Goal: Task Accomplishment & Management: Manage account settings

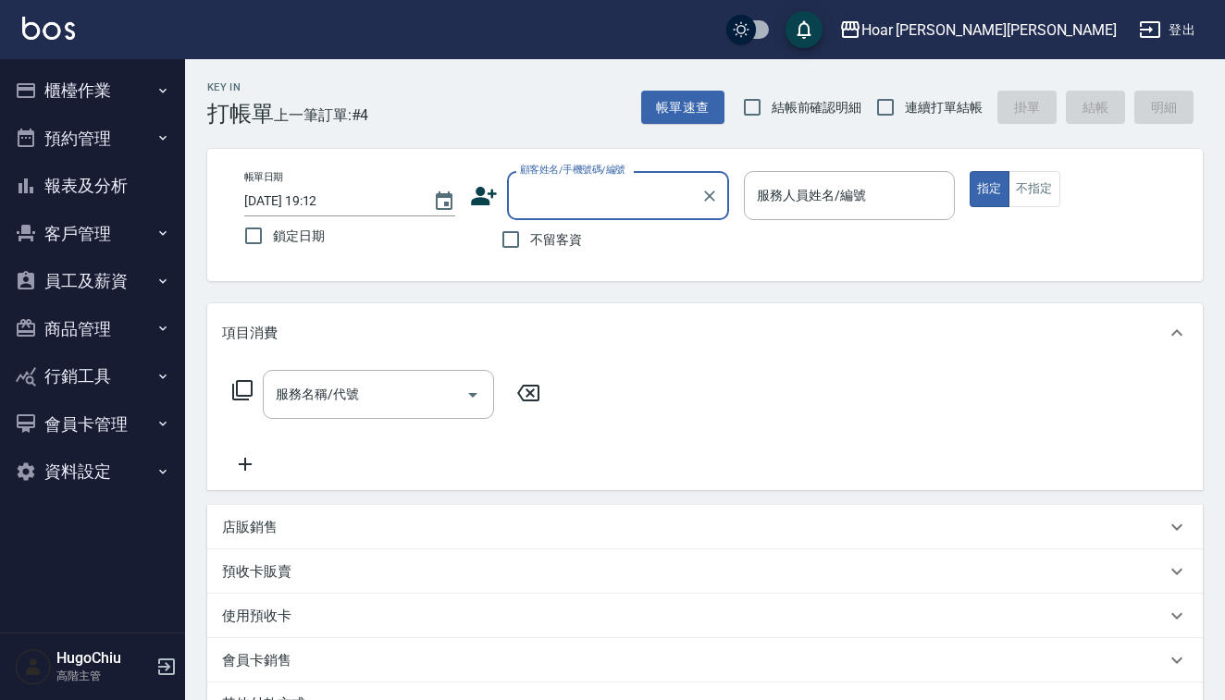
scroll to position [1, 0]
click at [95, 286] on button "員工及薪資" at bounding box center [92, 281] width 170 height 48
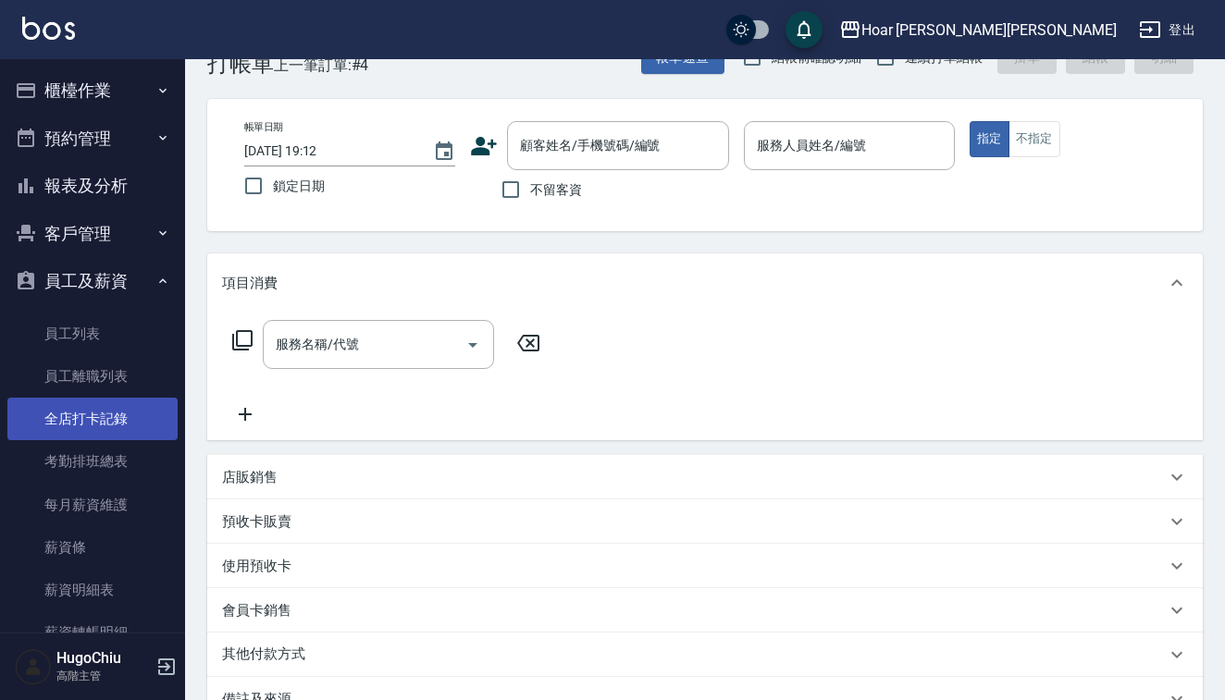
scroll to position [59, 0]
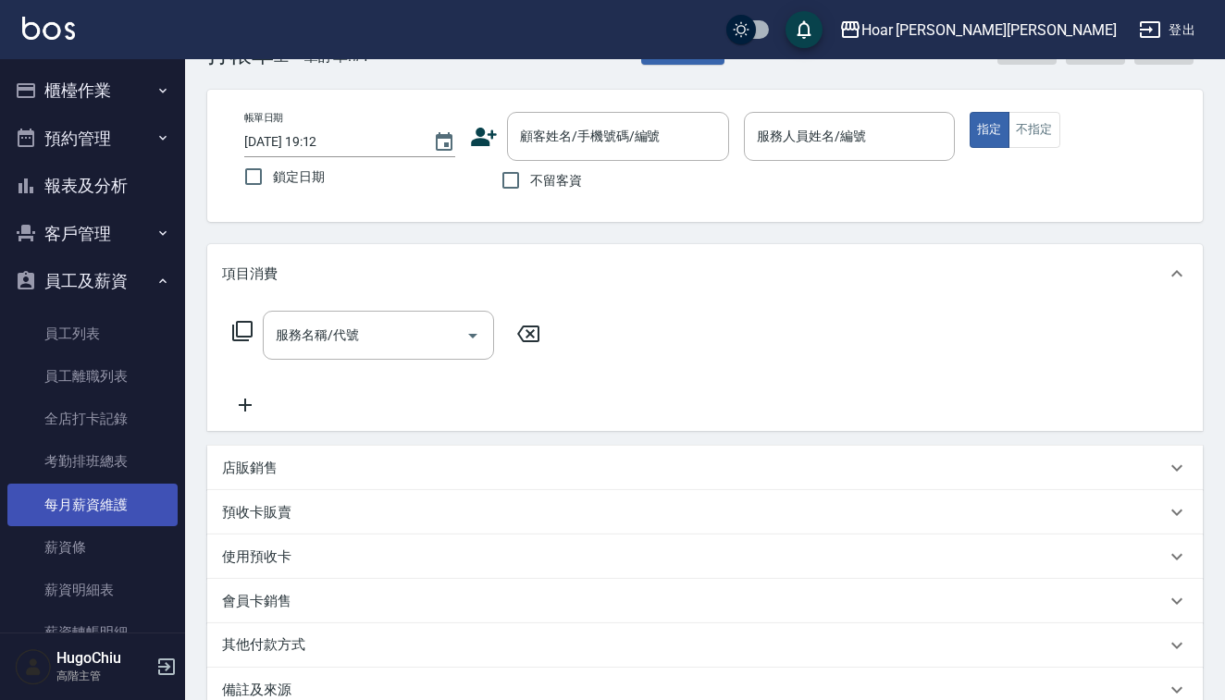
click at [113, 514] on link "每月薪資維護" at bounding box center [92, 505] width 170 height 43
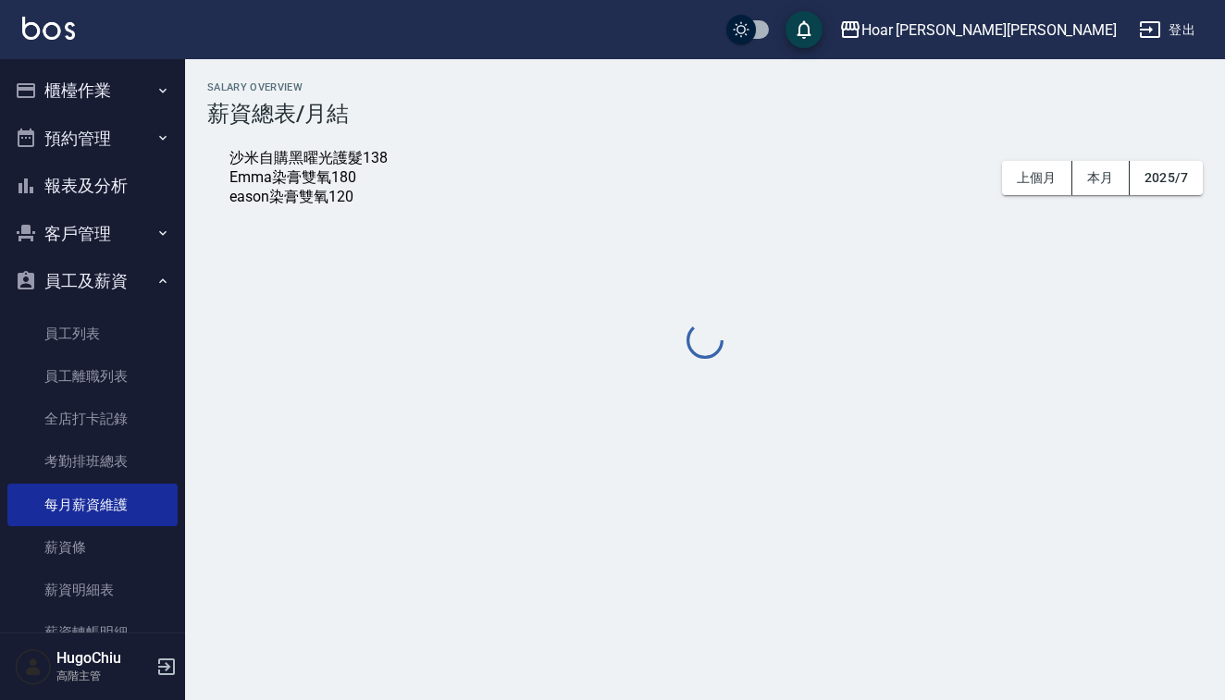
click at [362, 207] on div "沙米自購黑曜光護髮138 Emma染膏雙氧180 eason染膏雙氧120" at bounding box center [321, 178] width 185 height 58
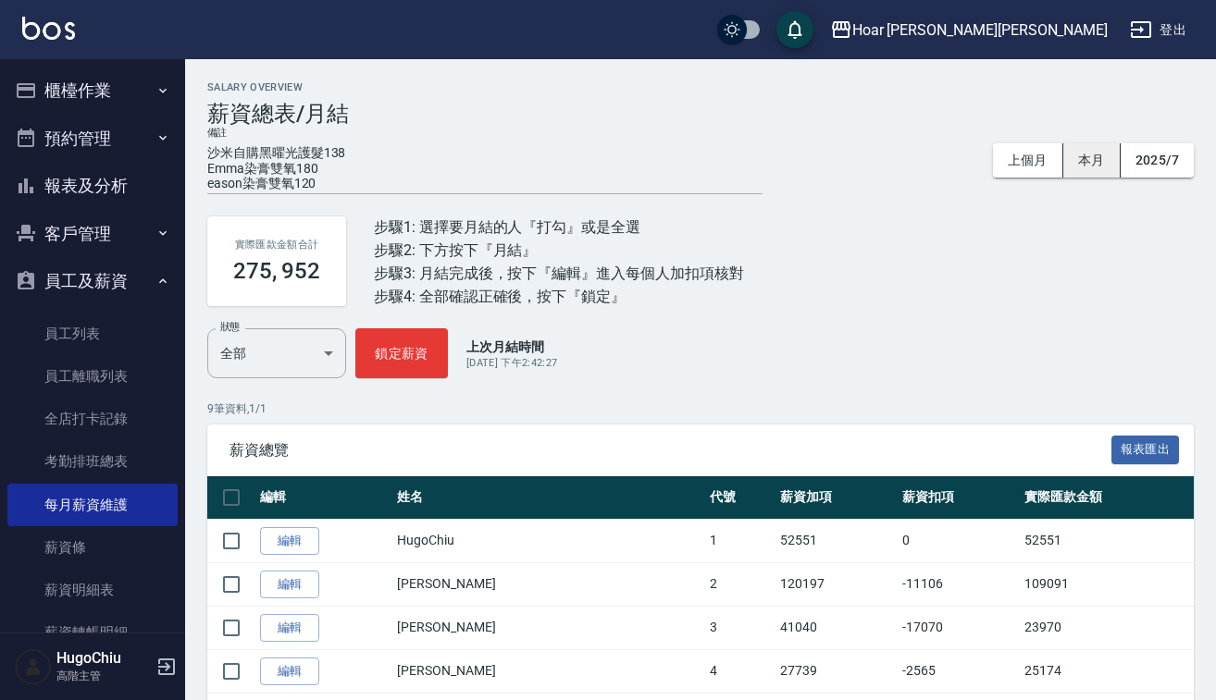
click at [1101, 173] on button "本月" at bounding box center [1091, 160] width 57 height 34
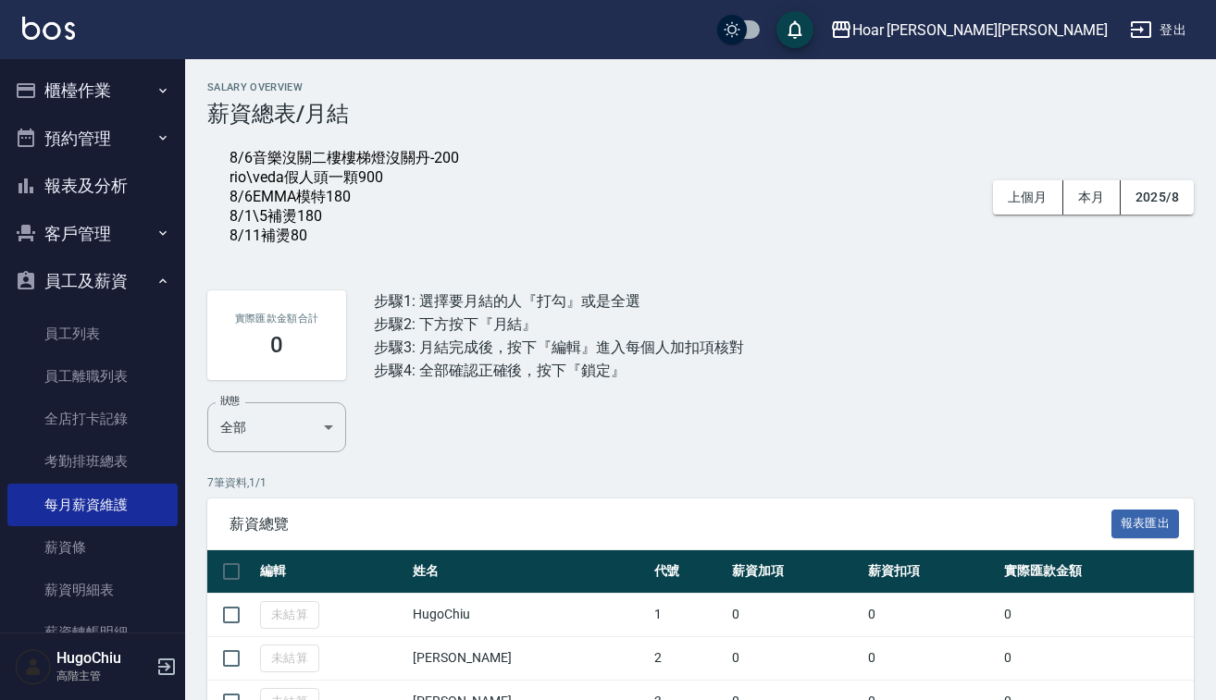
click at [338, 246] on div "8/6音樂沒關二樓樓梯燈沒關丹-200 rio\veda假人頭一顆900 8/6EMMA模特180 8/1\5補燙180 8/11補燙80" at bounding box center [343, 197] width 229 height 97
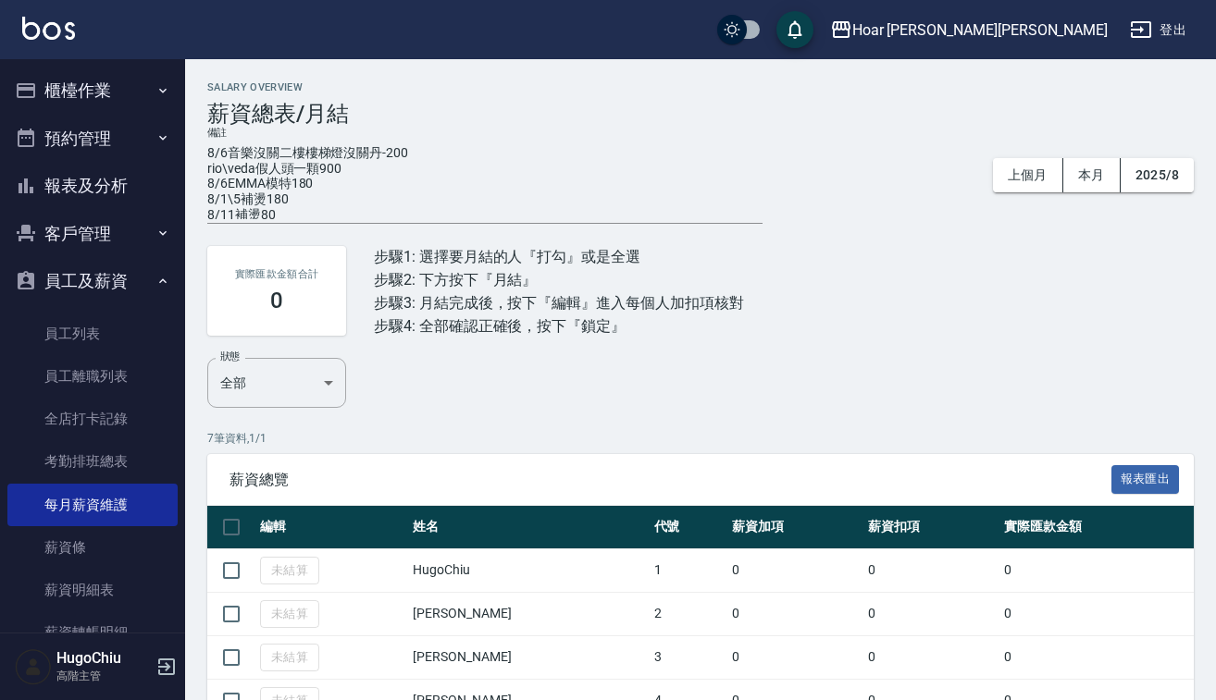
click at [315, 220] on div "8/6音樂沒關二樓樓梯燈沒關丹-200 rio\veda假人頭一顆900 8/6EMMA模特180 8/1\5補燙180 8/11補燙80 x" at bounding box center [484, 183] width 555 height 82
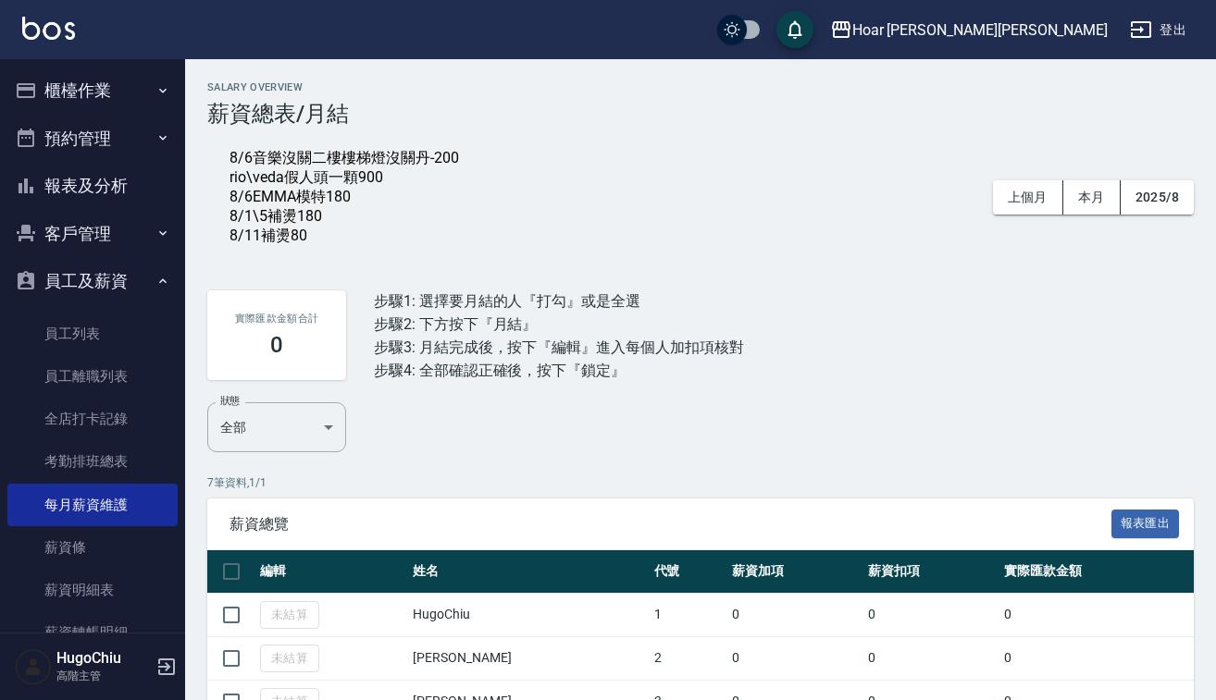
click at [314, 246] on div "8/6音樂沒關二樓樓梯燈沒關丹-200 rio\veda假人頭一顆900 8/6EMMA模特180 8/1\5補燙180 8/11補燙80" at bounding box center [343, 197] width 229 height 97
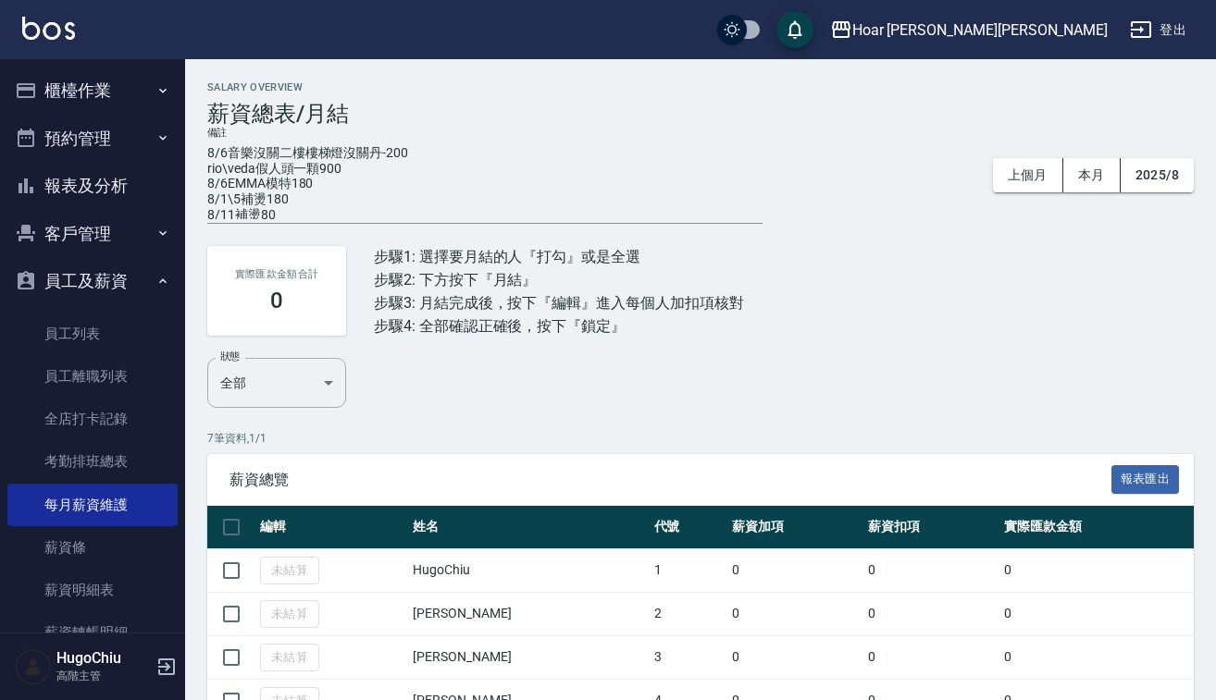
click at [290, 205] on textarea "8/6音樂沒關二樓樓梯燈沒關丹-200 rio\veda假人頭一顆900 8/6EMMA模特180 8/1\5補燙180 8/11補燙80" at bounding box center [484, 182] width 555 height 74
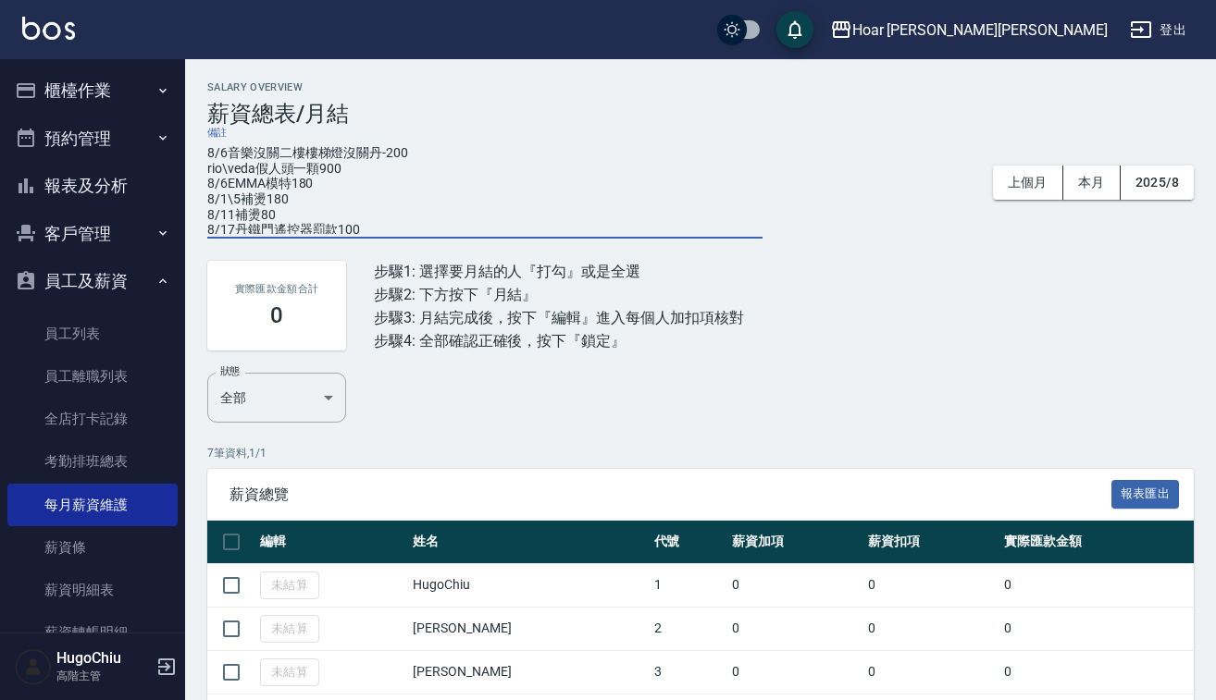
type textarea "8/6音樂沒關二樓樓梯燈沒關丹-200 rio\veda假人頭一顆900 8/6EMMA模特180 8/1\5補燙180 8/11補燙80 8/17丹鐵門遙控…"
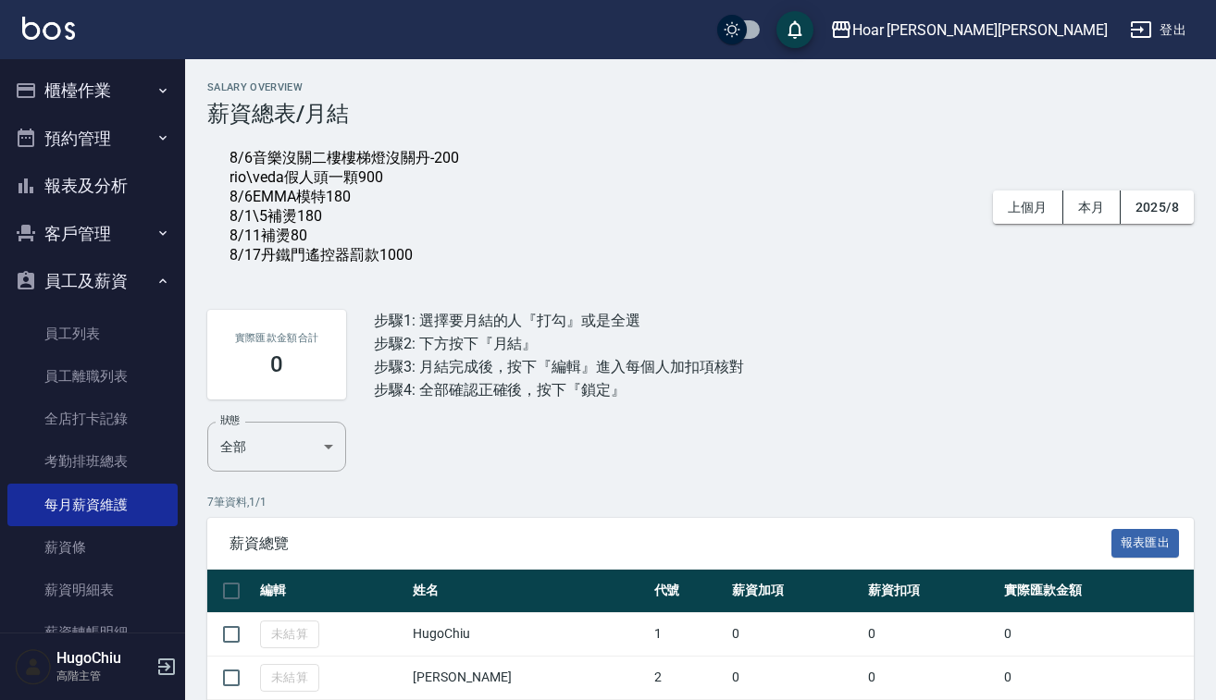
click at [965, 309] on div "實際匯款金額合計 0 步驟1: 選擇要月結的人『打勾』或是全選 步驟2: 下方按下『月結』 步驟3: 月結完成後，按下『編輯』進入每個人加扣項核對 步驟4: …" at bounding box center [700, 355] width 986 height 134
click at [50, 75] on button "櫃檯作業" at bounding box center [92, 91] width 170 height 48
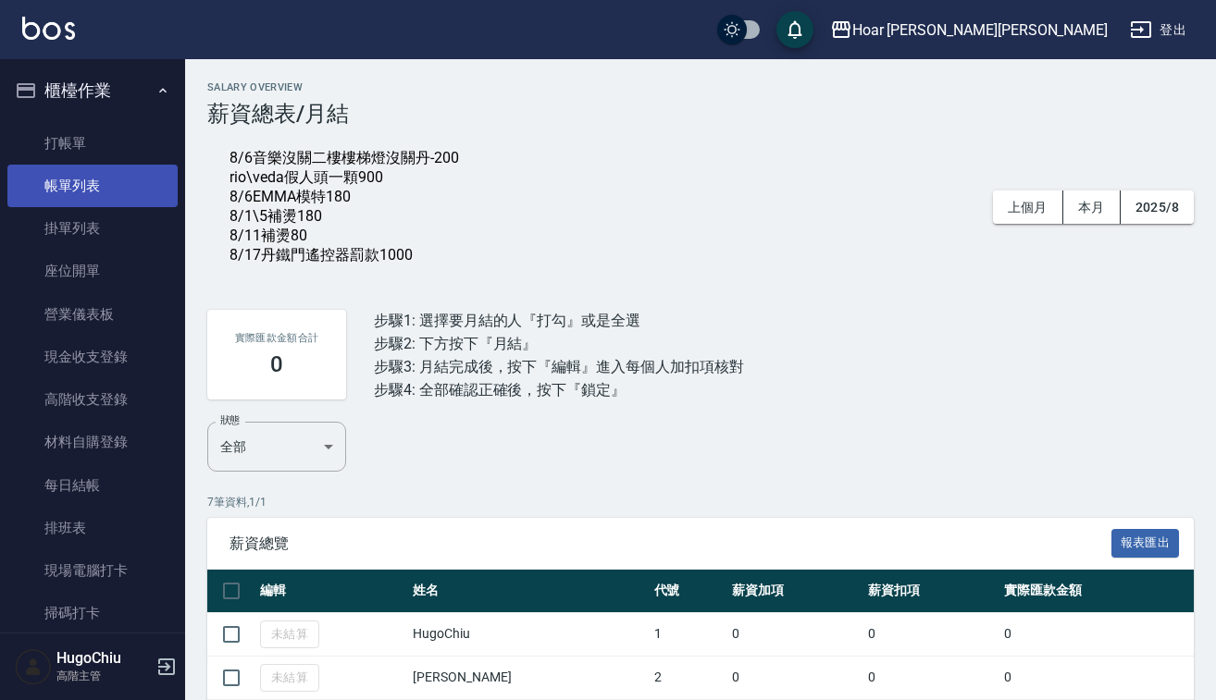
click at [118, 204] on link "帳單列表" at bounding box center [92, 186] width 170 height 43
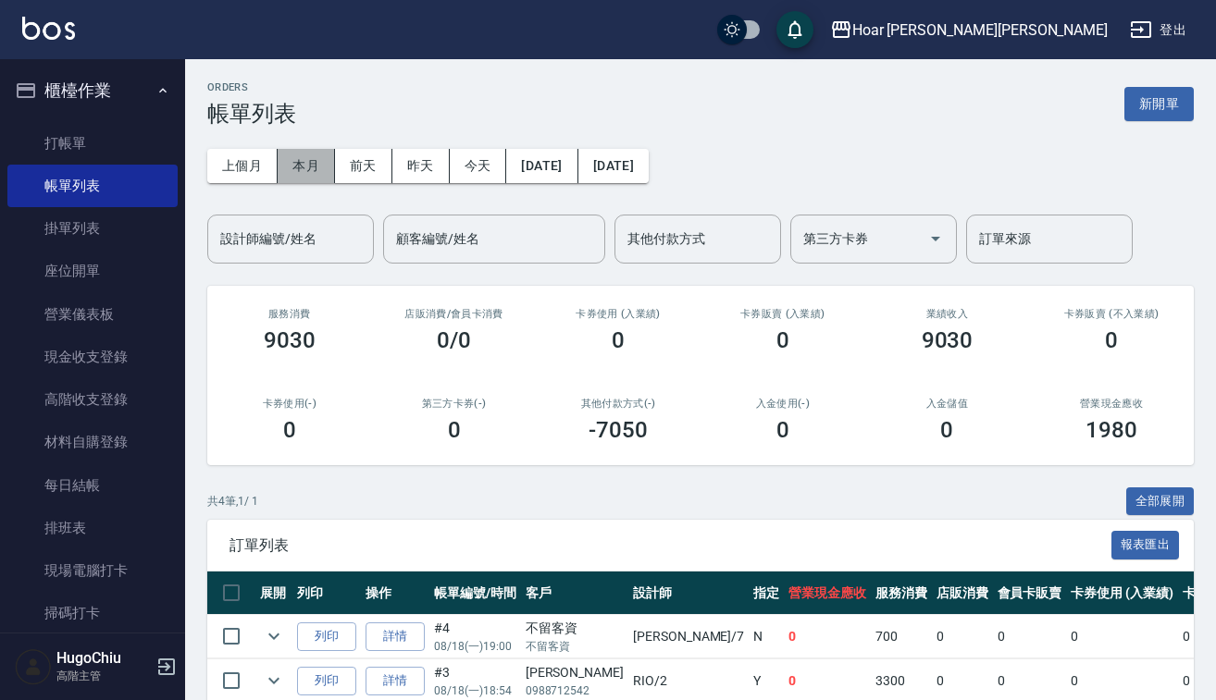
click at [314, 162] on button "本月" at bounding box center [306, 166] width 57 height 34
